Goal: Transaction & Acquisition: Subscribe to service/newsletter

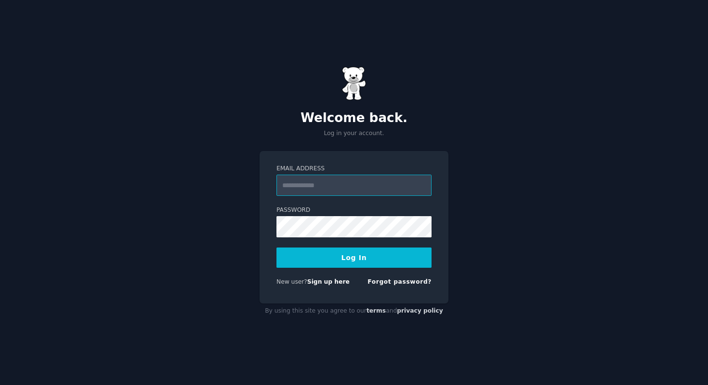
type input "**********"
click at [328, 257] on button "Log In" at bounding box center [354, 257] width 155 height 20
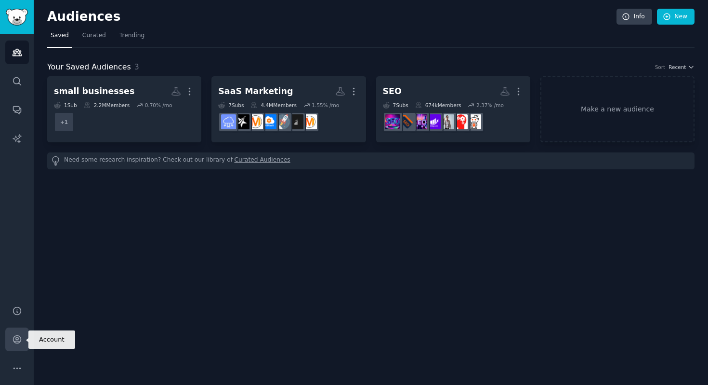
click at [18, 340] on icon "Sidebar" at bounding box center [17, 339] width 10 height 10
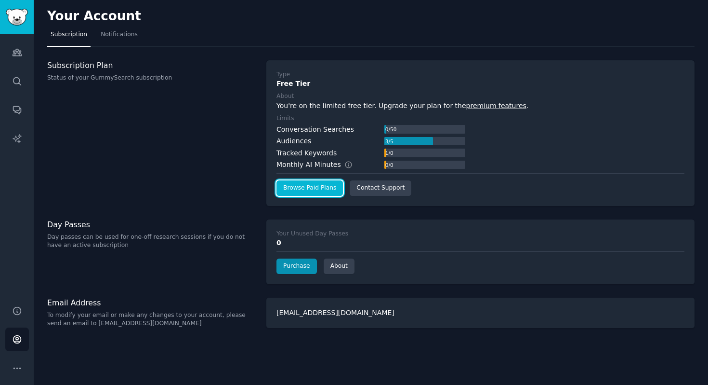
click at [315, 184] on link "Browse Paid Plans" at bounding box center [310, 187] width 66 height 15
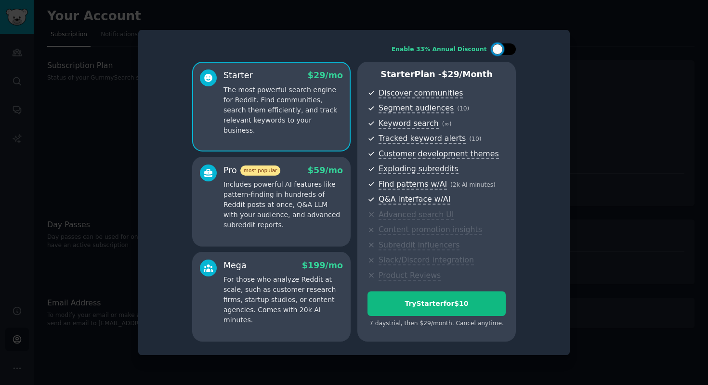
click at [503, 52] on div at bounding box center [504, 49] width 24 height 12
checkbox input "true"
click at [269, 218] on p "Includes powerful AI features like pattern-finding in hundreds of Reddit posts …" at bounding box center [284, 204] width 120 height 51
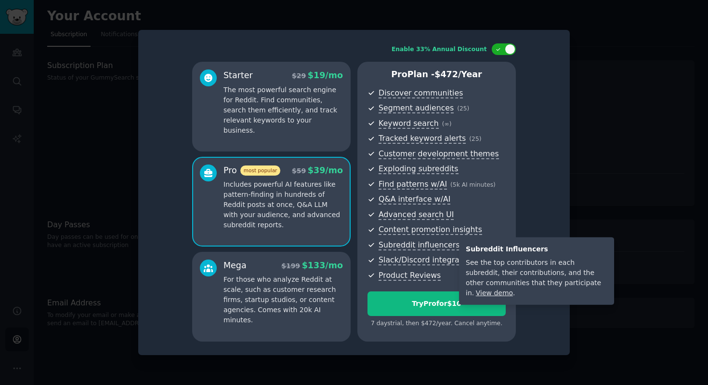
click at [476, 291] on link "View demo" at bounding box center [494, 293] width 37 height 8
